Goal: Task Accomplishment & Management: Use online tool/utility

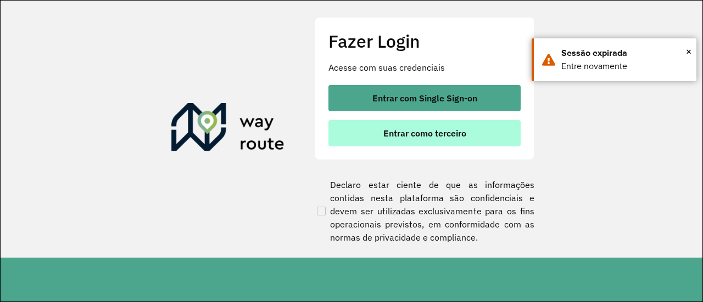
click at [429, 132] on span "Entrar como terceiro" at bounding box center [424, 133] width 83 height 9
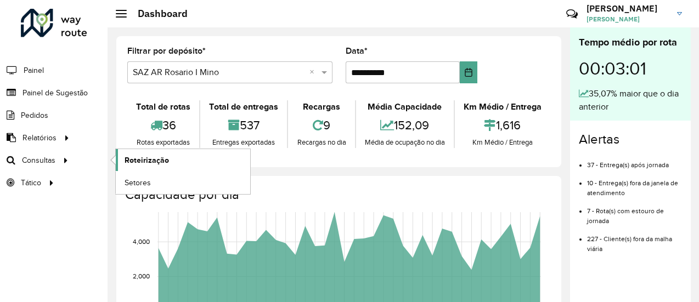
click at [139, 156] on span "Roteirização" at bounding box center [147, 161] width 44 height 12
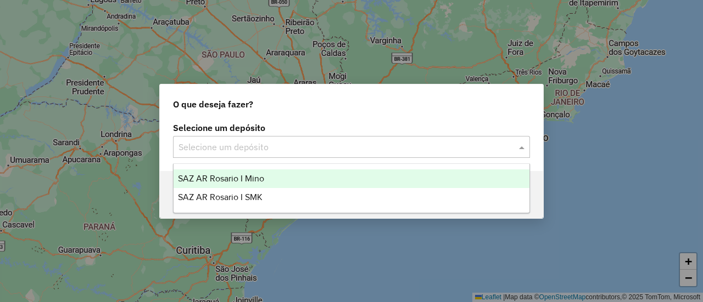
click at [524, 150] on span at bounding box center [523, 147] width 14 height 13
click at [242, 177] on span "SAZ AR Rosario I Mino" at bounding box center [221, 178] width 86 height 9
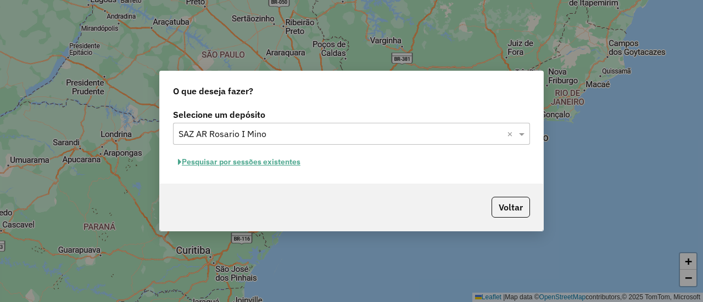
click at [284, 161] on button "Pesquisar por sessões existentes" at bounding box center [239, 162] width 132 height 17
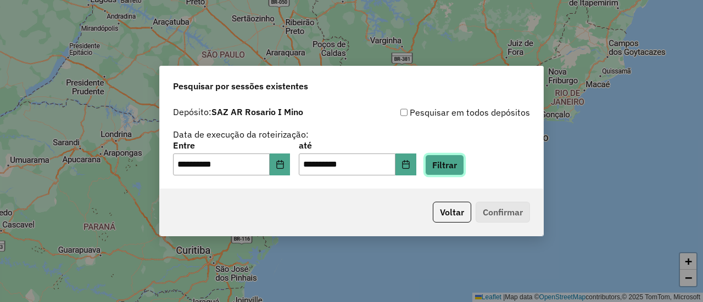
click at [458, 167] on button "Filtrar" at bounding box center [444, 165] width 39 height 21
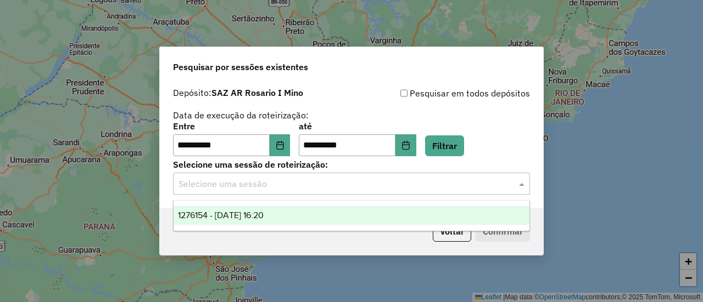
click at [520, 187] on span at bounding box center [523, 183] width 14 height 13
click at [263, 214] on span "1276154 - 16/09/2025 16:20" at bounding box center [221, 215] width 86 height 9
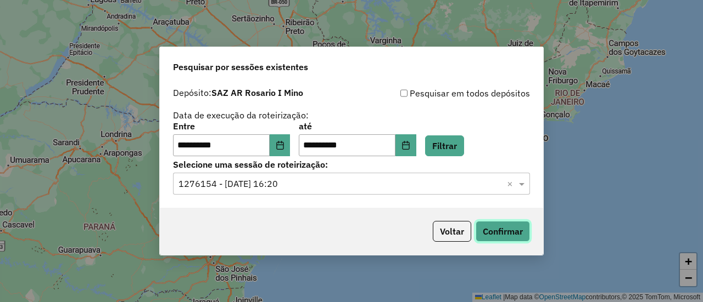
click at [506, 235] on button "Confirmar" at bounding box center [502, 231] width 54 height 21
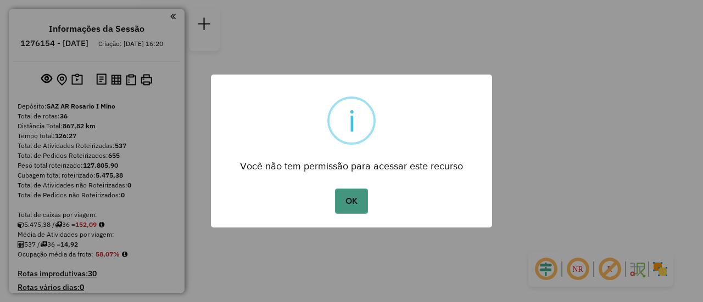
click at [349, 201] on button "OK" at bounding box center [351, 201] width 32 height 25
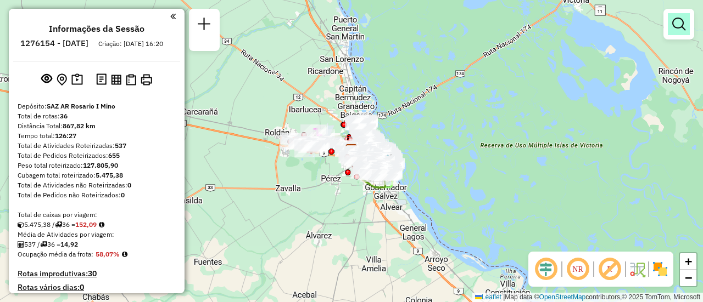
click at [676, 24] on em at bounding box center [678, 24] width 13 height 13
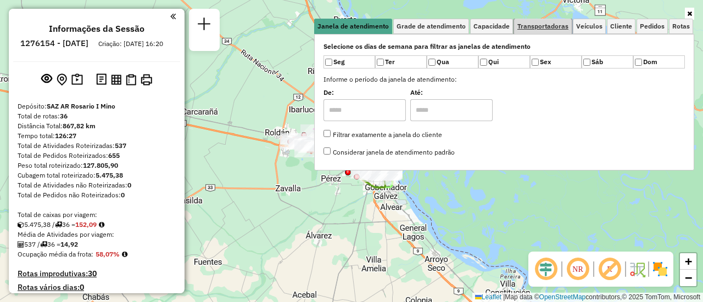
click at [555, 26] on span "Transportadoras" at bounding box center [542, 26] width 51 height 7
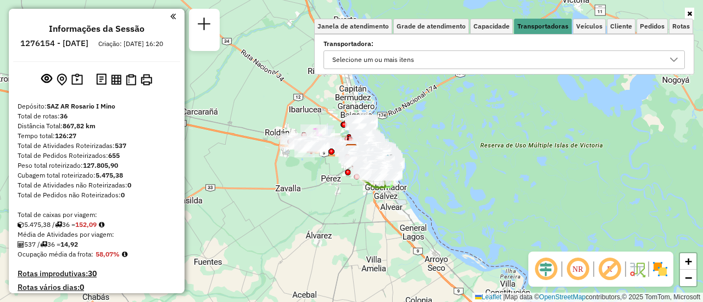
click at [671, 58] on icon at bounding box center [674, 60] width 8 height 4
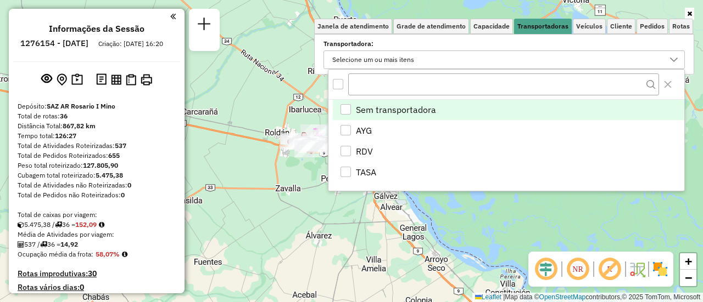
scroll to position [7, 38]
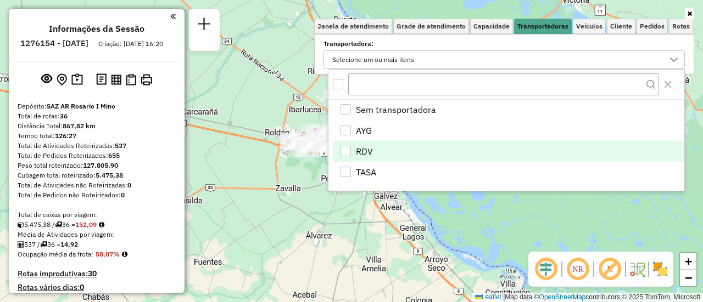
click at [345, 149] on div "RDV" at bounding box center [345, 151] width 10 height 10
click at [472, 228] on div "Limpar filtros Janela de atendimento Grade de atendimento Capacidade Transporta…" at bounding box center [351, 151] width 703 height 302
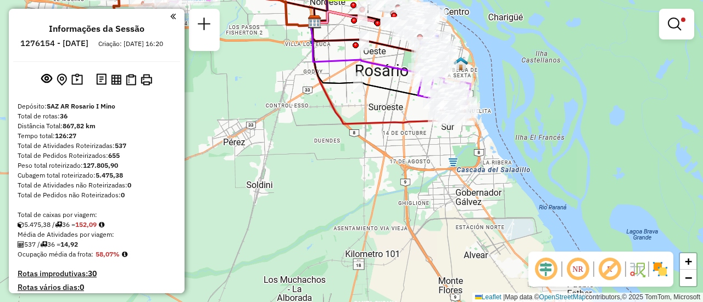
drag, startPoint x: 351, startPoint y: 97, endPoint x: 329, endPoint y: 208, distance: 113.1
click at [329, 208] on div "Limpar filtros Janela de atendimento Grade de atendimento Capacidade Transporta…" at bounding box center [351, 151] width 703 height 302
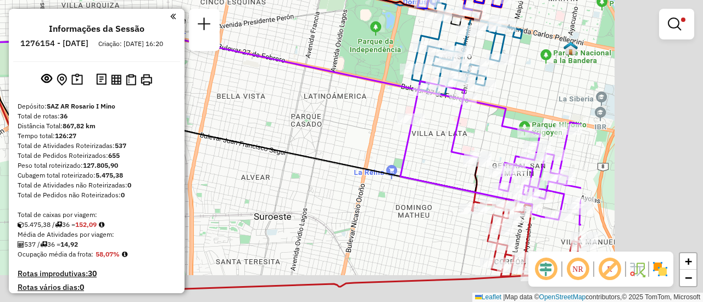
drag, startPoint x: 445, startPoint y: 125, endPoint x: 260, endPoint y: 111, distance: 185.5
click at [201, 87] on div "Limpar filtros Janela de atendimento Grade de atendimento Capacidade Transporta…" at bounding box center [351, 151] width 703 height 302
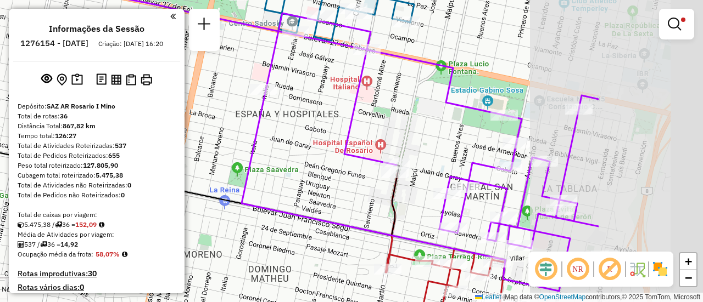
drag, startPoint x: 559, startPoint y: 108, endPoint x: 223, endPoint y: 72, distance: 338.4
click at [223, 72] on div "Limpar filtros Janela de atendimento Grade de atendimento Capacidade Transporta…" at bounding box center [351, 151] width 703 height 302
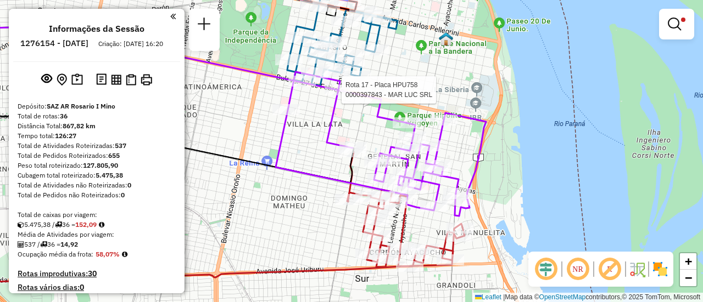
select select "**********"
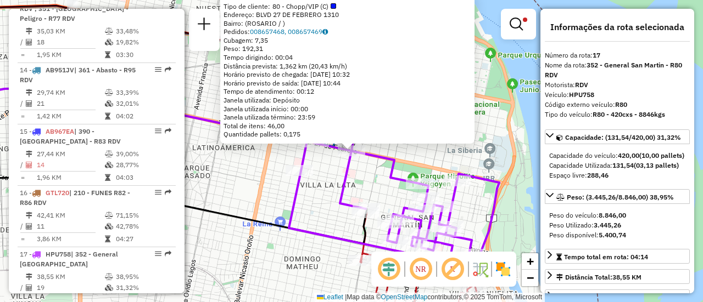
scroll to position [831, 0]
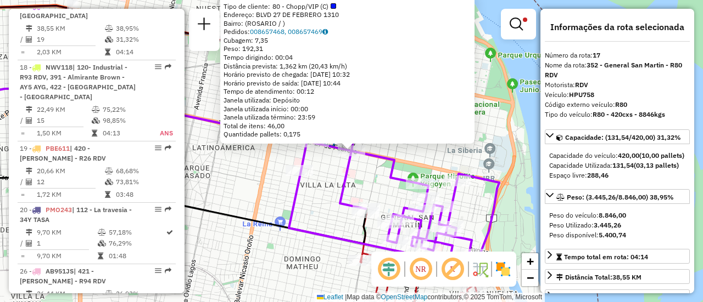
click at [329, 200] on div "0000397843 - MAR LUC SRL Tipo de cliente: 80 - Chopp/VIP (C) Endereço: BLVD 27 …" at bounding box center [351, 151] width 703 height 302
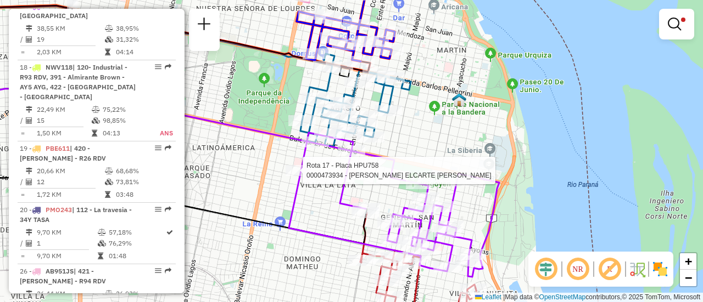
select select "**********"
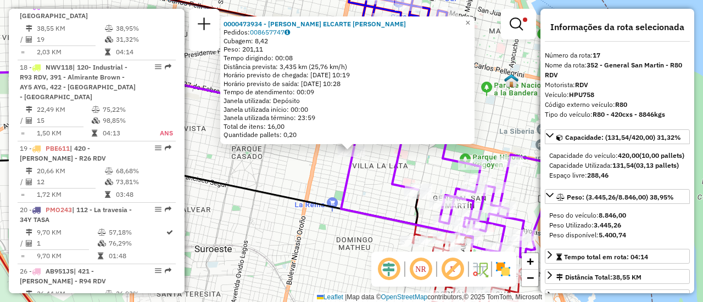
click at [376, 183] on div "0000473934 - ALVAREZ ELCARTE JUAN IGNACIO Pedidos: 008657747 Cubagem: 8,42 Peso…" at bounding box center [351, 151] width 703 height 302
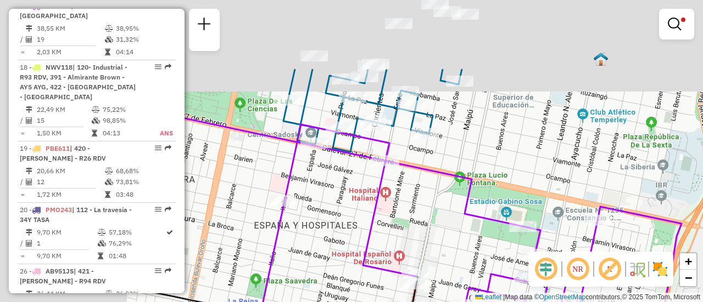
drag, startPoint x: 288, startPoint y: 133, endPoint x: 486, endPoint y: 246, distance: 228.2
click at [484, 248] on div "Limpar filtros Janela de atendimento Grade de atendimento Capacidade Transporta…" at bounding box center [351, 151] width 703 height 302
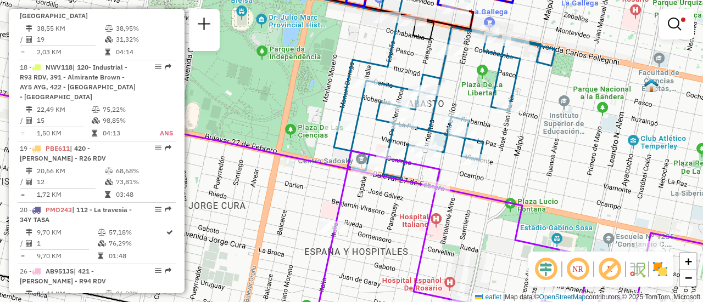
drag, startPoint x: 559, startPoint y: 115, endPoint x: 558, endPoint y: 128, distance: 13.3
click at [558, 128] on div "Limpar filtros Janela de atendimento Grade de atendimento Capacidade Transporta…" at bounding box center [351, 151] width 703 height 302
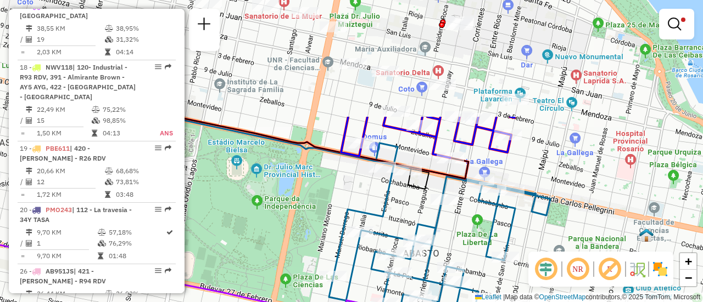
drag, startPoint x: 553, startPoint y: 217, endPoint x: 556, endPoint y: 303, distance: 86.2
click at [556, 302] on html "Aplicando filtros Pop-up bloqueado! Seu navegador bloqueou automáticamente a ab…" at bounding box center [351, 151] width 703 height 302
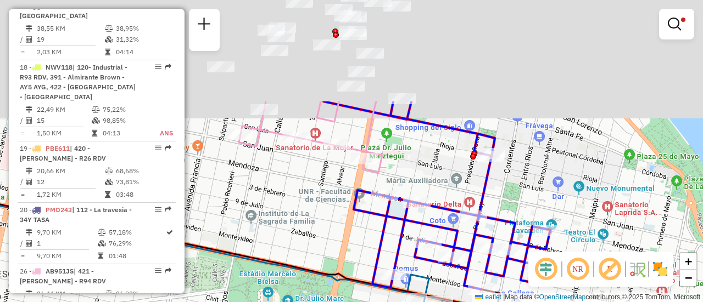
drag, startPoint x: 543, startPoint y: 81, endPoint x: 585, endPoint y: 258, distance: 181.6
click at [585, 258] on hb-router-mapa "Informações da Sessão 1276154 - 16/09/2025 Criação: 15/09/2025 16:20 Depósito: …" at bounding box center [351, 151] width 703 height 302
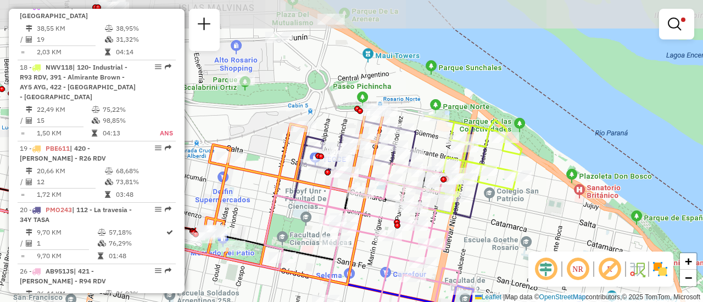
drag, startPoint x: 514, startPoint y: 151, endPoint x: 548, endPoint y: 238, distance: 93.7
click at [548, 238] on div "Limpar filtros Janela de atendimento Grade de atendimento Capacidade Transporta…" at bounding box center [351, 151] width 703 height 302
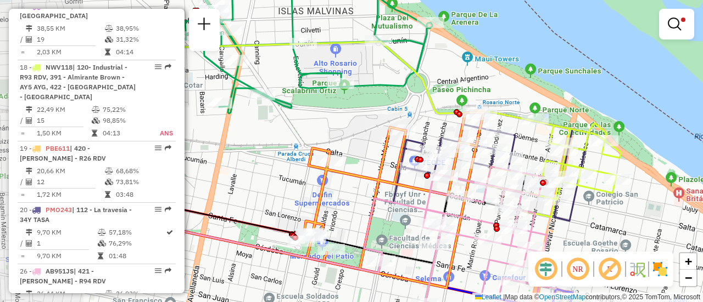
drag, startPoint x: 229, startPoint y: 193, endPoint x: 329, endPoint y: 196, distance: 99.4
click at [329, 196] on div "Limpar filtros Janela de atendimento Grade de atendimento Capacidade Transporta…" at bounding box center [351, 151] width 703 height 302
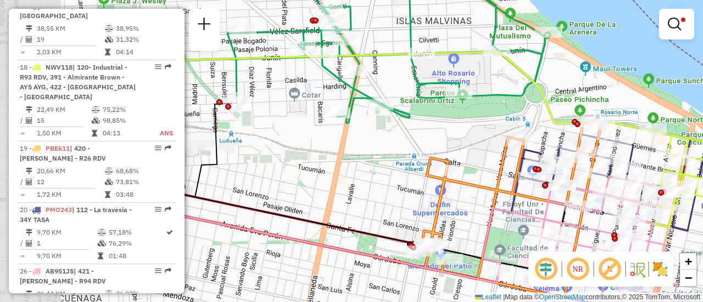
drag, startPoint x: 244, startPoint y: 183, endPoint x: 362, endPoint y: 193, distance: 118.4
click at [362, 193] on div "Limpar filtros Janela de atendimento Grade de atendimento Capacidade Transporta…" at bounding box center [351, 151] width 703 height 302
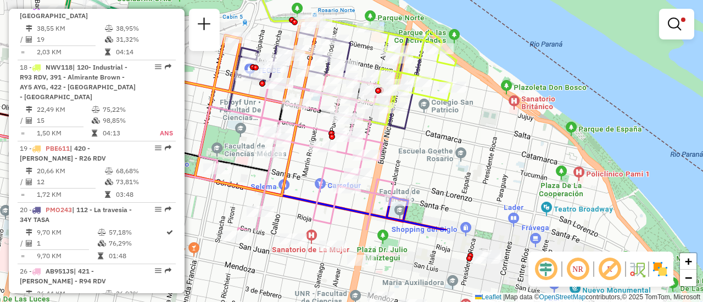
drag, startPoint x: 518, startPoint y: 220, endPoint x: 238, endPoint y: 118, distance: 297.8
click at [238, 118] on icon at bounding box center [296, 153] width 194 height 156
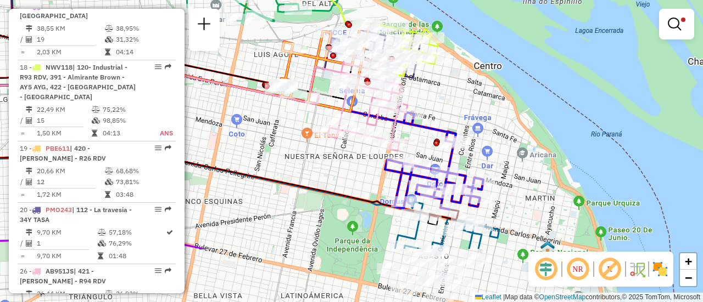
drag, startPoint x: 451, startPoint y: 194, endPoint x: 431, endPoint y: 80, distance: 115.2
click at [431, 80] on div "Limpar filtros Janela de atendimento Grade de atendimento Capacidade Transporta…" at bounding box center [351, 151] width 703 height 302
